Goal: Task Accomplishment & Management: Complete application form

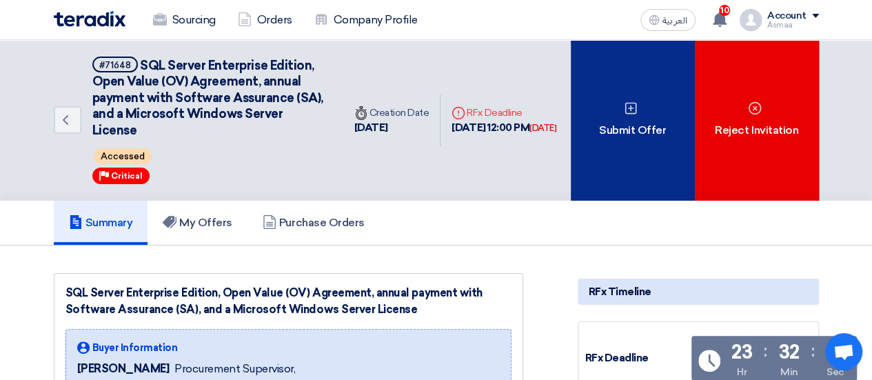
click at [615, 115] on div "Submit Offer" at bounding box center [633, 120] width 124 height 161
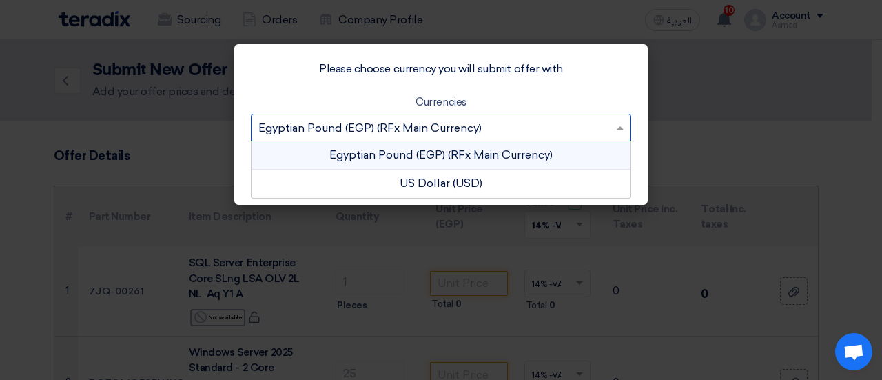
click at [465, 124] on input "text" at bounding box center [434, 128] width 352 height 23
click at [450, 146] on div "Egyptian Pound (EGP) (RFx Main Currency)" at bounding box center [441, 155] width 379 height 28
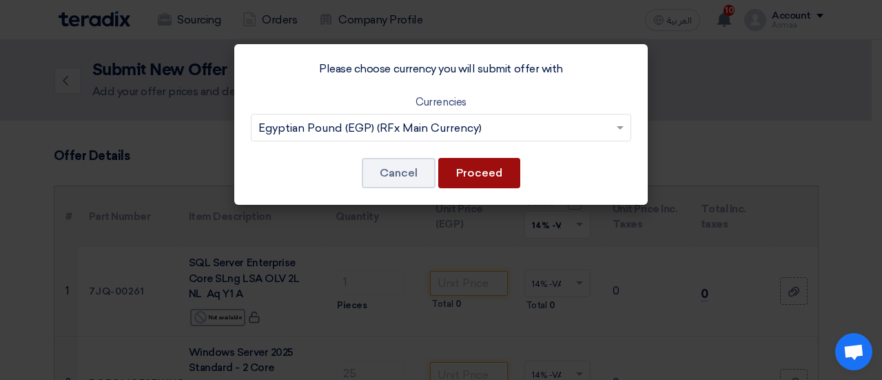
click at [465, 179] on button "Proceed" at bounding box center [479, 173] width 82 height 30
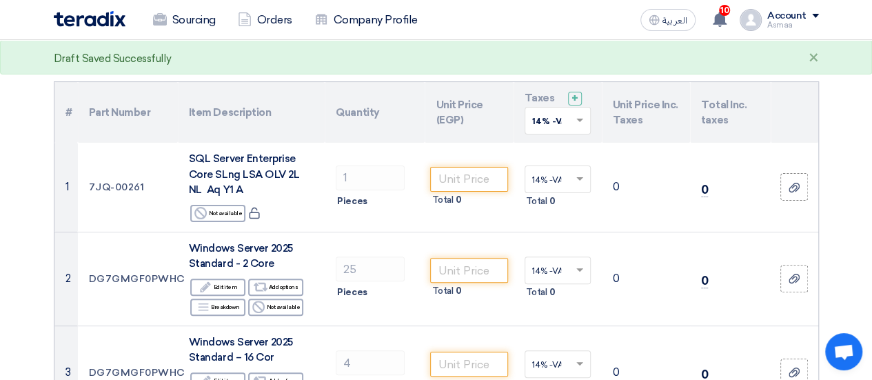
scroll to position [138, 0]
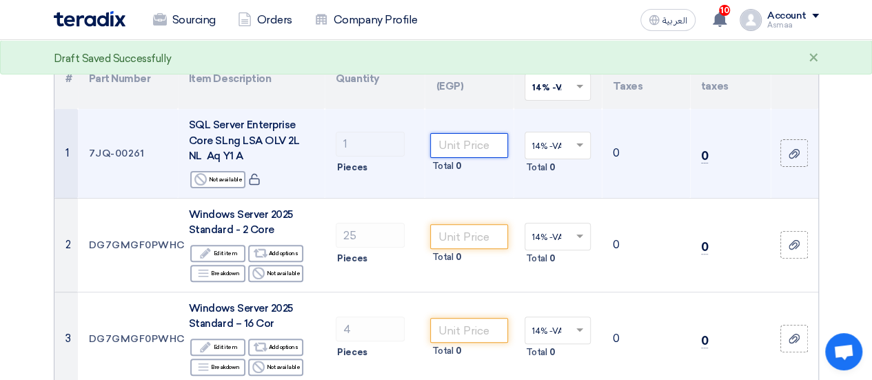
click at [456, 145] on input "number" at bounding box center [468, 145] width 77 height 25
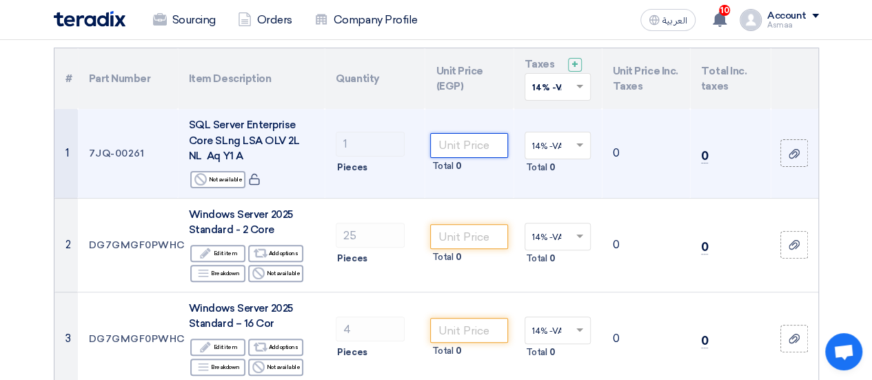
paste input "1214754.3548"
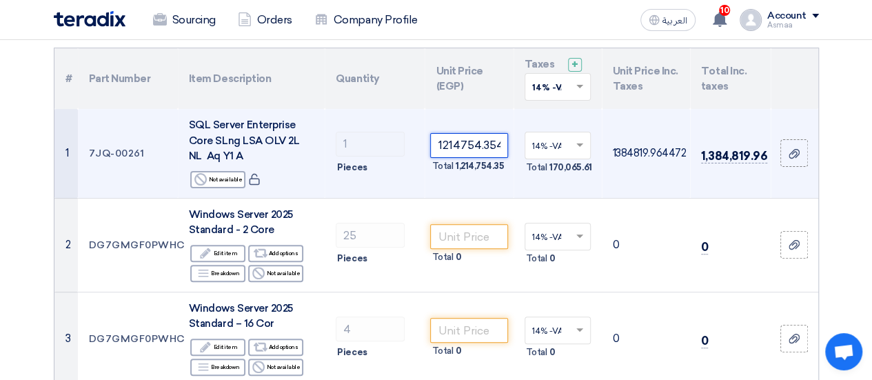
scroll to position [0, 4]
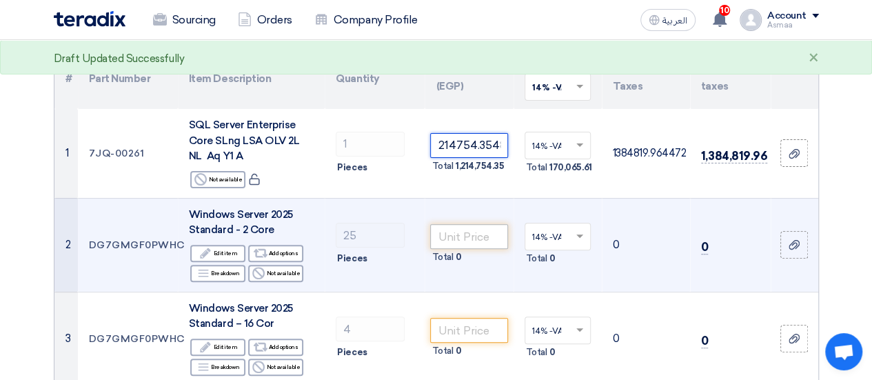
type input "1214754.3548"
click at [445, 243] on input "number" at bounding box center [468, 236] width 77 height 25
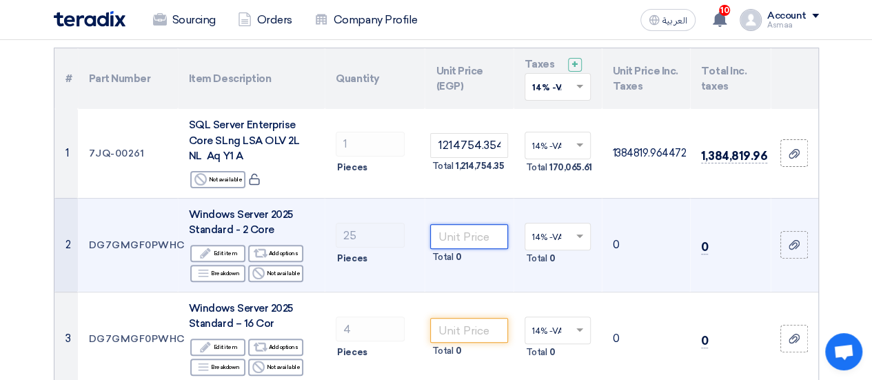
paste input "6512.1441"
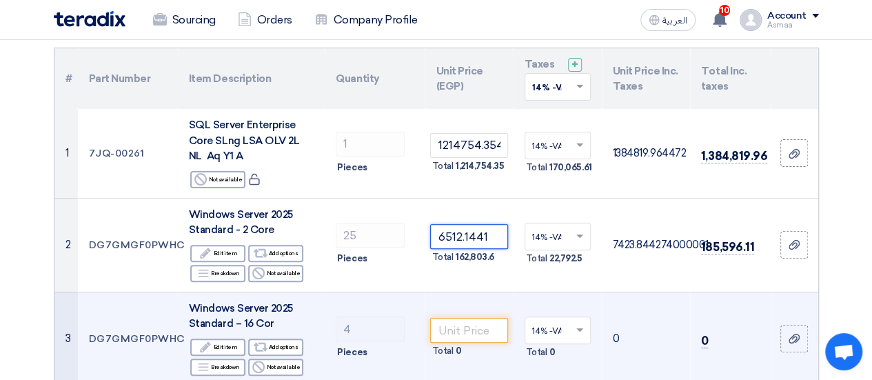
type input "6512.1441"
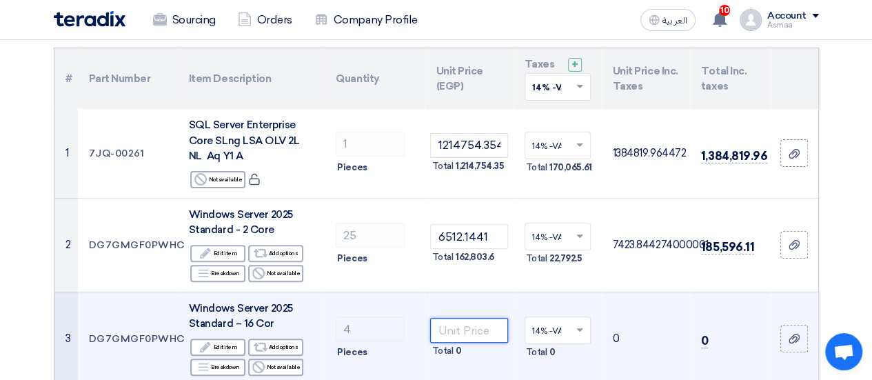
click at [481, 331] on input "number" at bounding box center [468, 330] width 77 height 25
paste input "52094.6293"
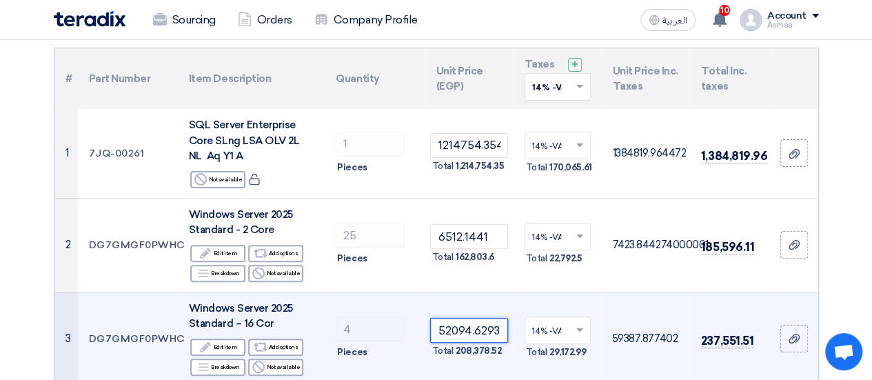
type input "52094.6293"
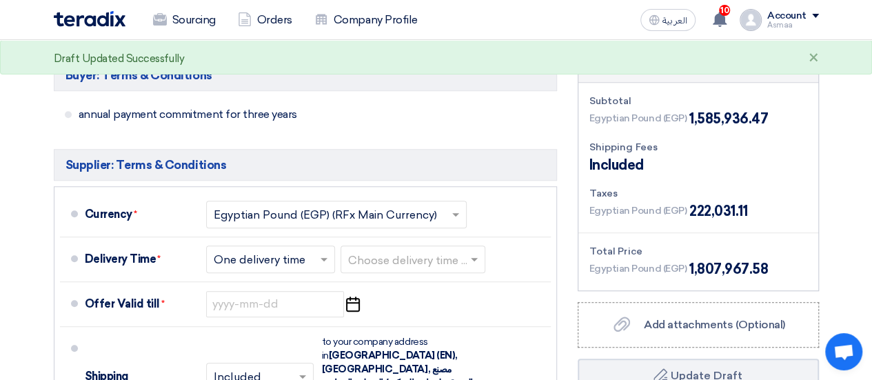
scroll to position [551, 0]
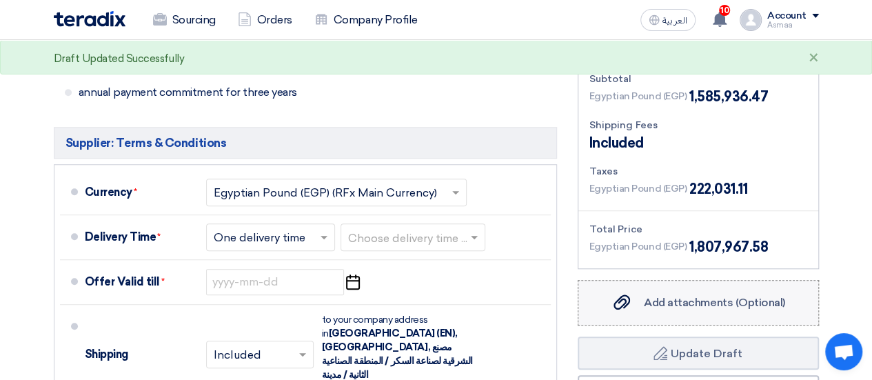
click at [611, 304] on label "Add attachments (Optional) Add attachments (Optional)" at bounding box center [698, 302] width 241 height 45
click at [0, 0] on input "Add attachments (Optional) Add attachments (Optional)" at bounding box center [0, 0] width 0 height 0
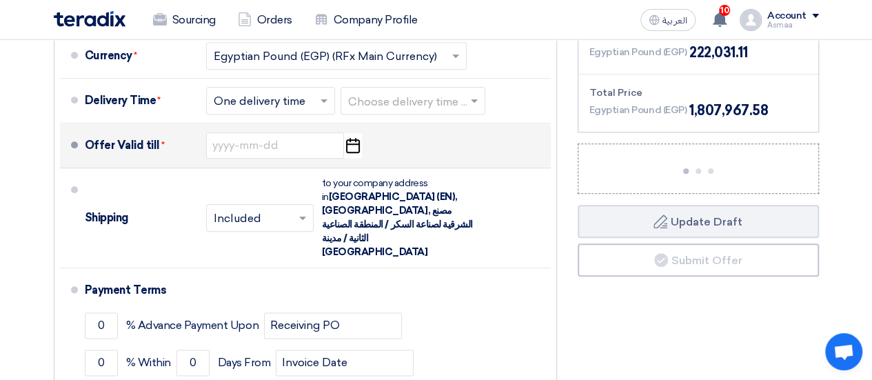
scroll to position [689, 0]
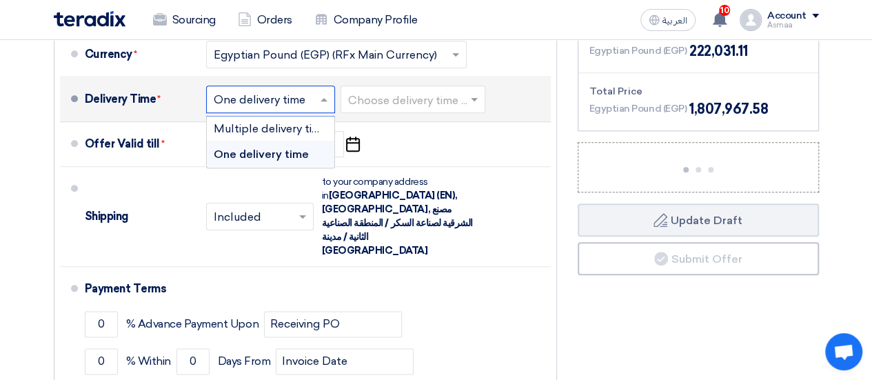
click at [288, 101] on input "text" at bounding box center [271, 100] width 115 height 20
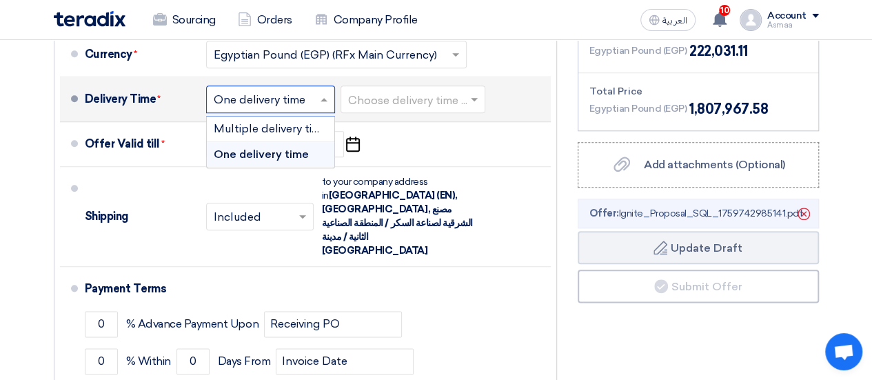
click at [288, 101] on input "text" at bounding box center [271, 100] width 115 height 20
click at [394, 106] on input "text" at bounding box center [413, 100] width 131 height 20
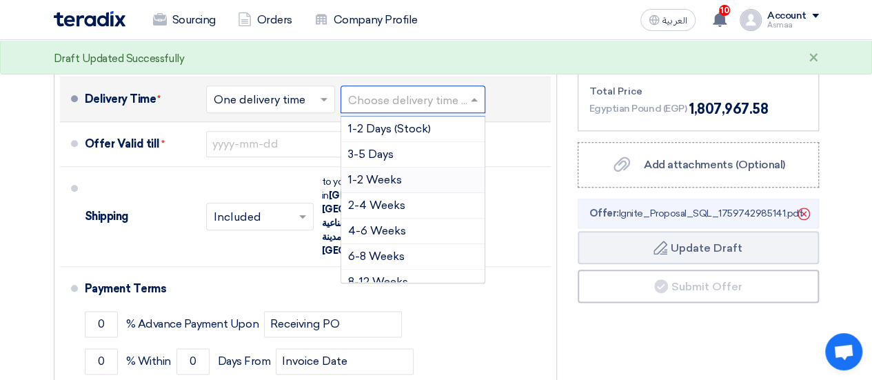
click at [374, 178] on span "1-2 Weeks" at bounding box center [375, 179] width 54 height 13
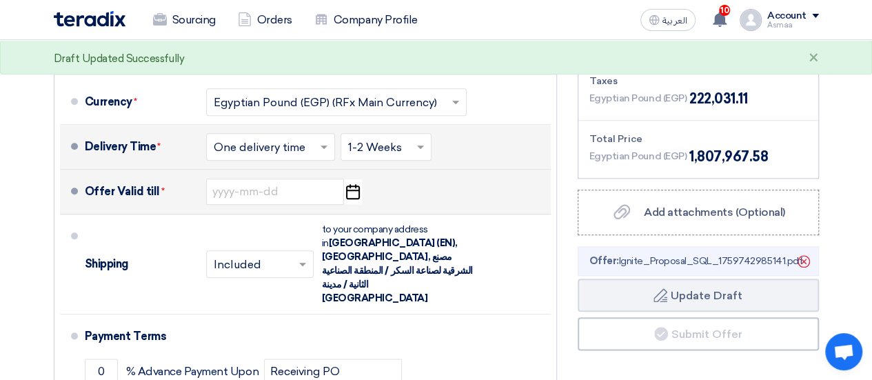
scroll to position [551, 0]
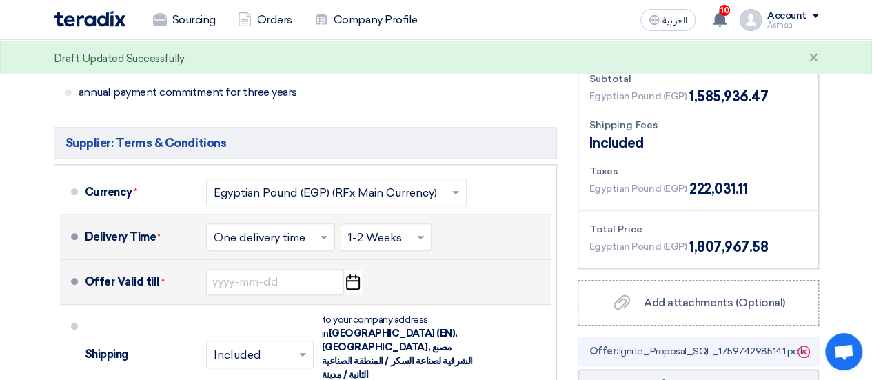
click at [354, 283] on icon "Pick a date" at bounding box center [352, 282] width 19 height 25
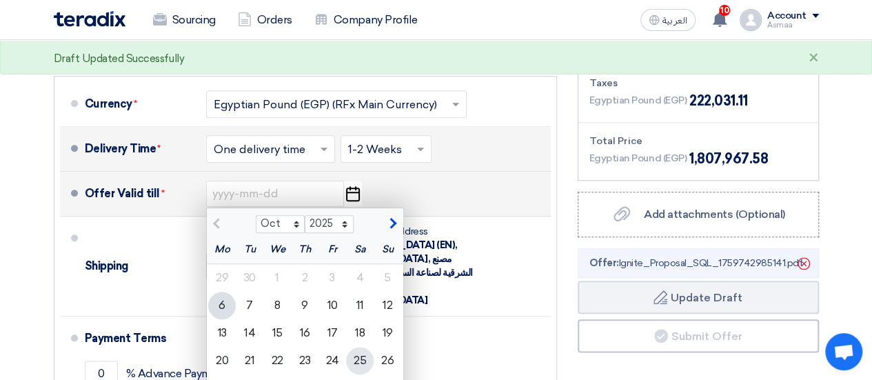
scroll to position [689, 0]
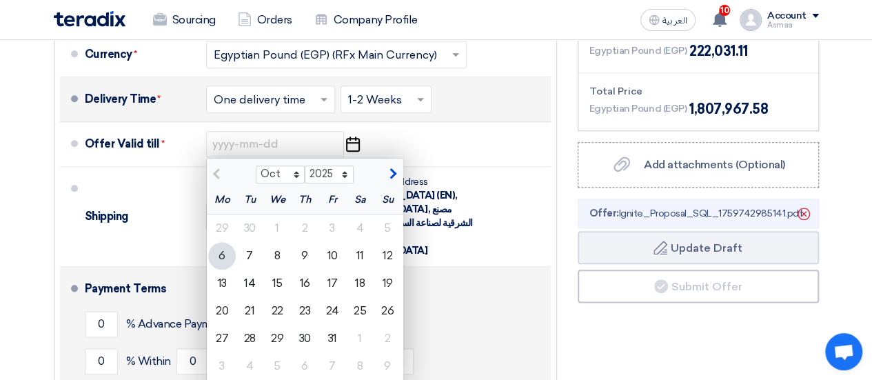
click at [360, 298] on div "25" at bounding box center [360, 311] width 28 height 28
type input "[DATE]"
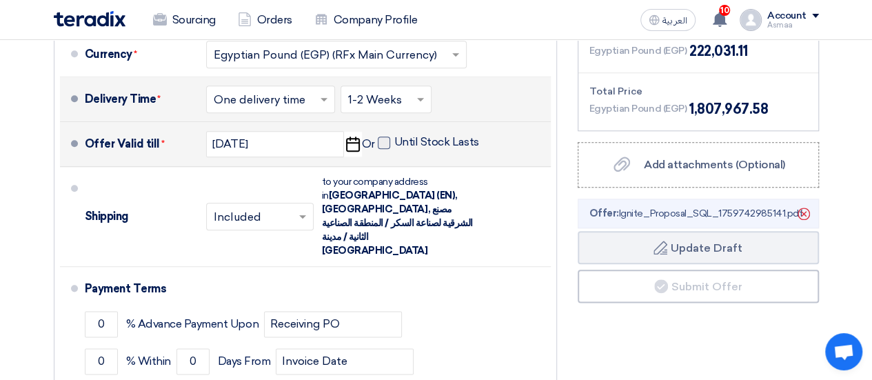
click at [389, 143] on label "Until Stock Lasts" at bounding box center [428, 142] width 101 height 14
click at [394, 143] on input "Until Stock Lasts" at bounding box center [438, 148] width 88 height 26
checkbox input "true"
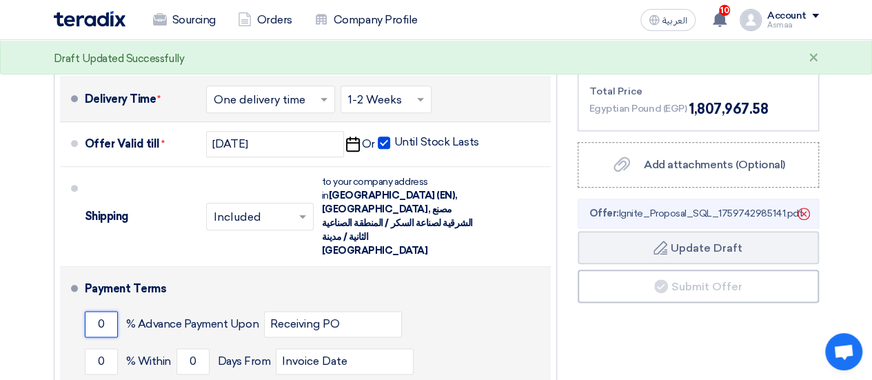
click at [103, 311] on input "0" at bounding box center [101, 324] width 33 height 26
drag, startPoint x: 103, startPoint y: 298, endPoint x: 81, endPoint y: 293, distance: 23.3
click at [81, 293] on li "Payment Terms 0 % Advance Payment Upon Receiving PO 0 % Within 0" at bounding box center [305, 338] width 491 height 143
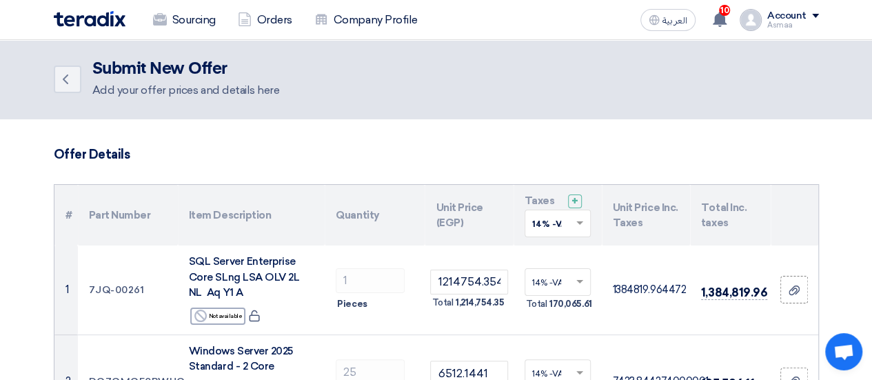
scroll to position [0, 0]
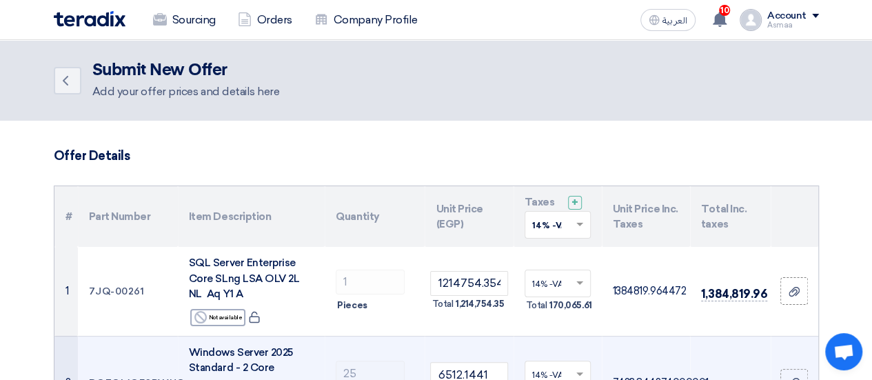
type input "100"
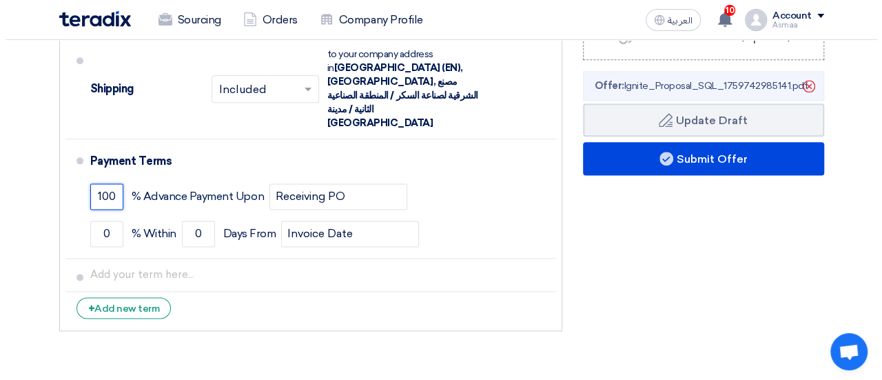
scroll to position [827, 0]
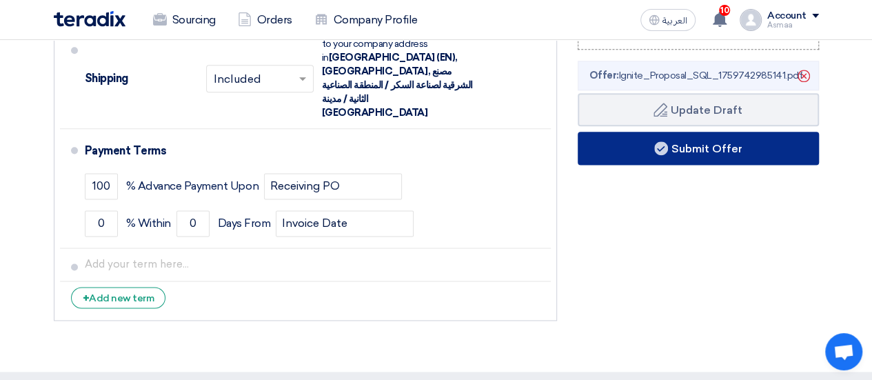
click at [700, 138] on button "Submit Offer" at bounding box center [698, 148] width 241 height 33
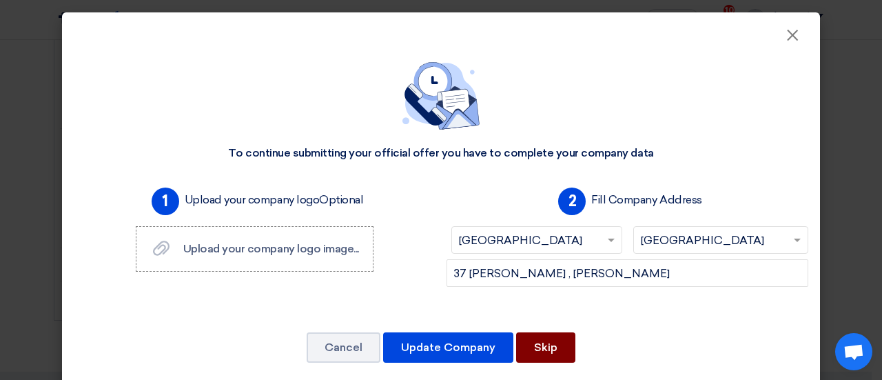
click at [538, 345] on button "Skip" at bounding box center [545, 347] width 59 height 30
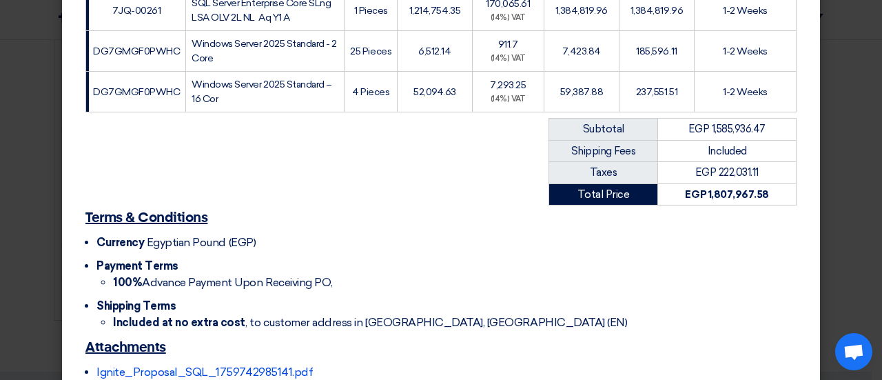
scroll to position [361, 0]
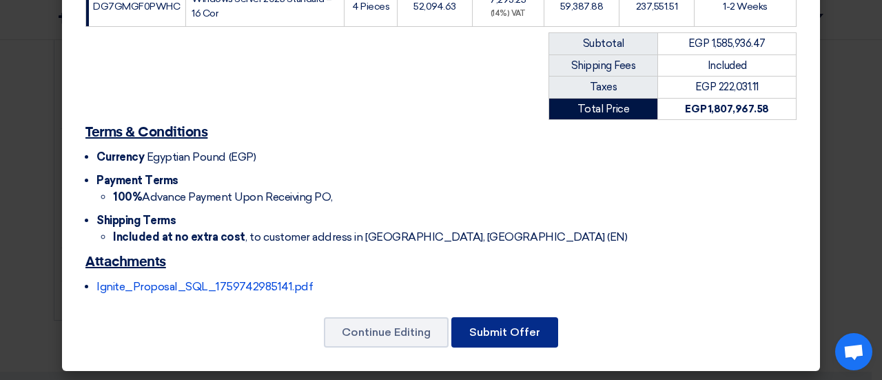
click at [517, 333] on button "Submit Offer" at bounding box center [504, 332] width 107 height 30
